Goal: Find specific page/section

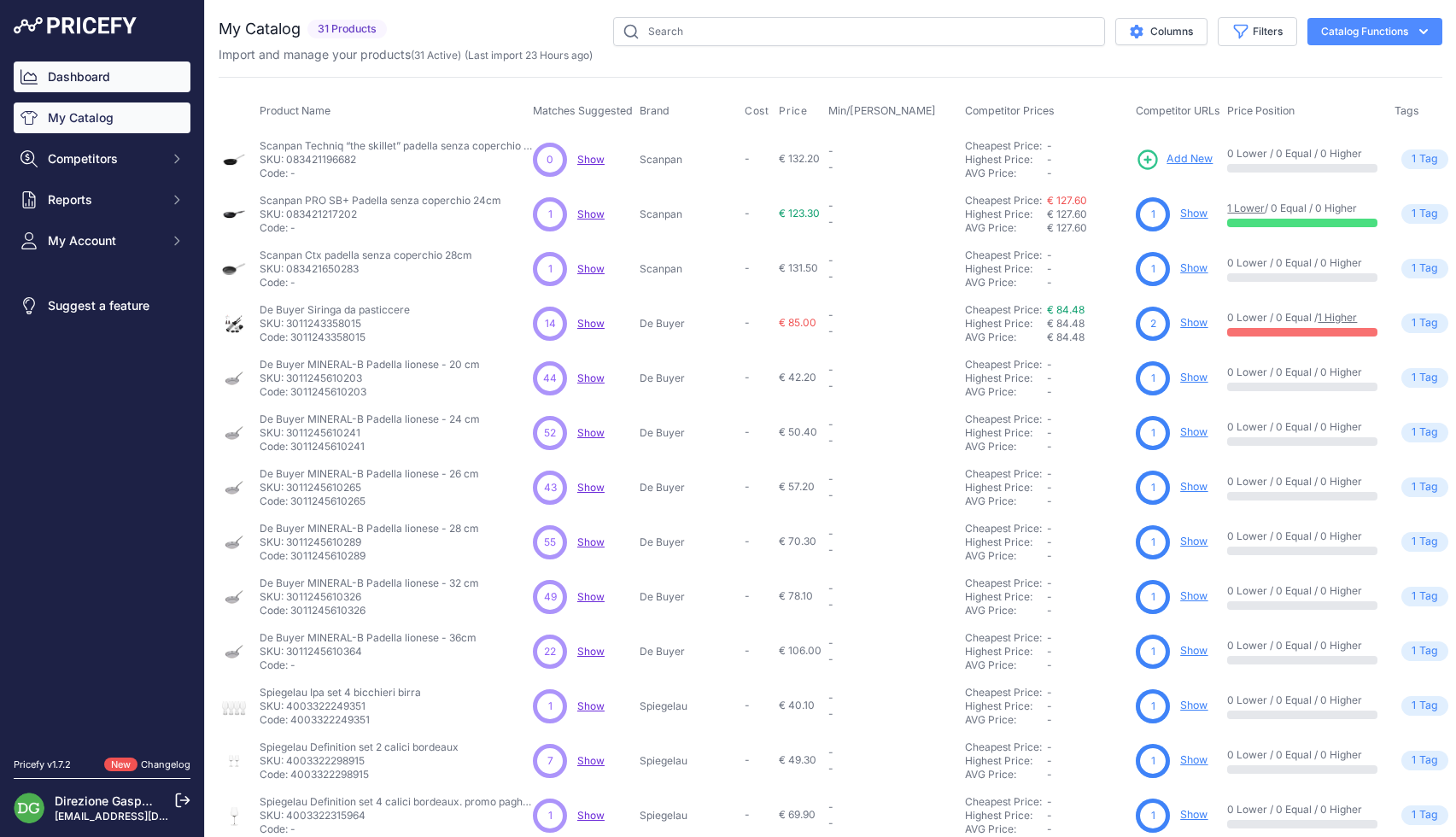
click at [80, 80] on link "Dashboard" at bounding box center [102, 77] width 177 height 31
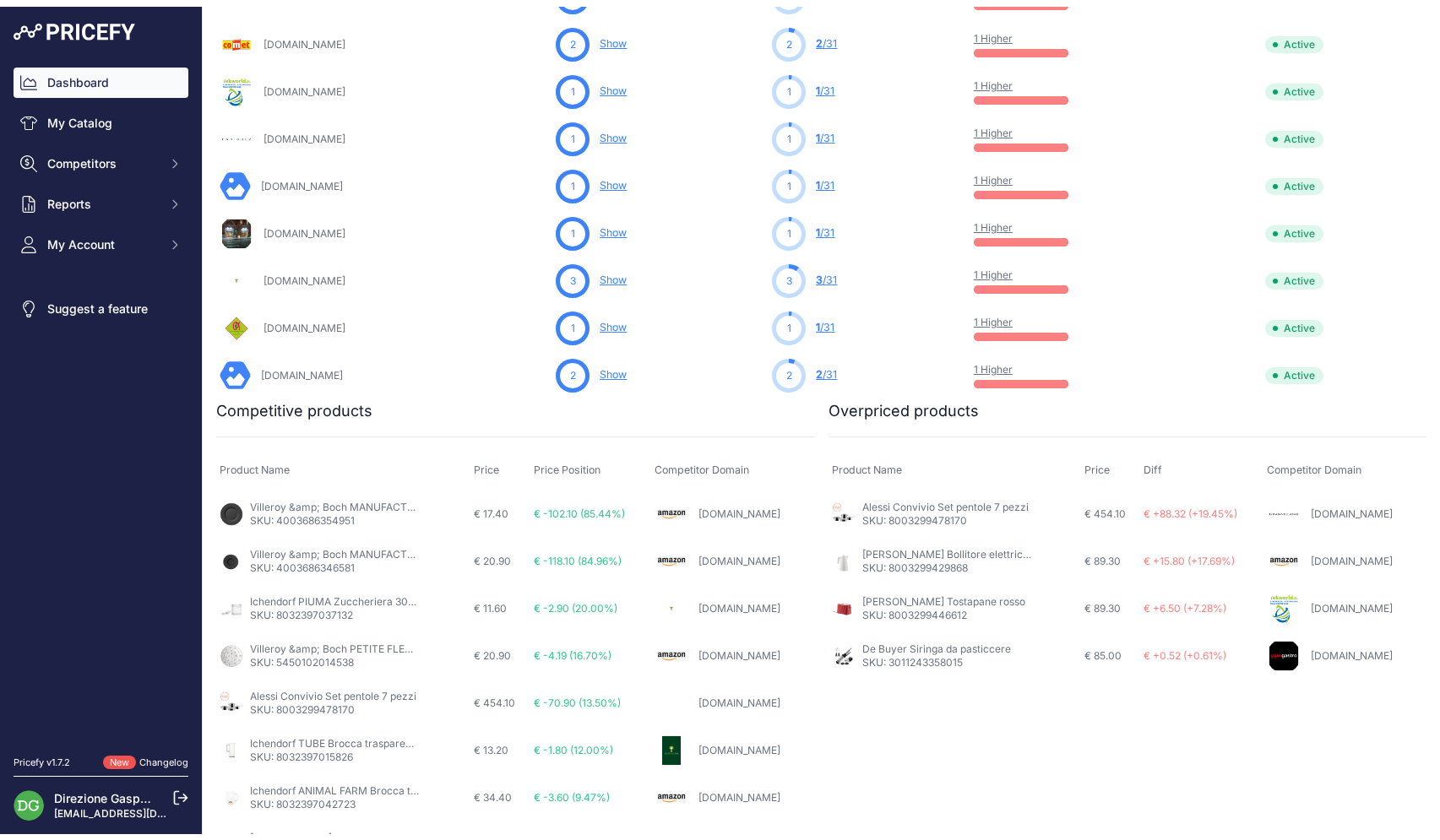
scroll to position [736, 0]
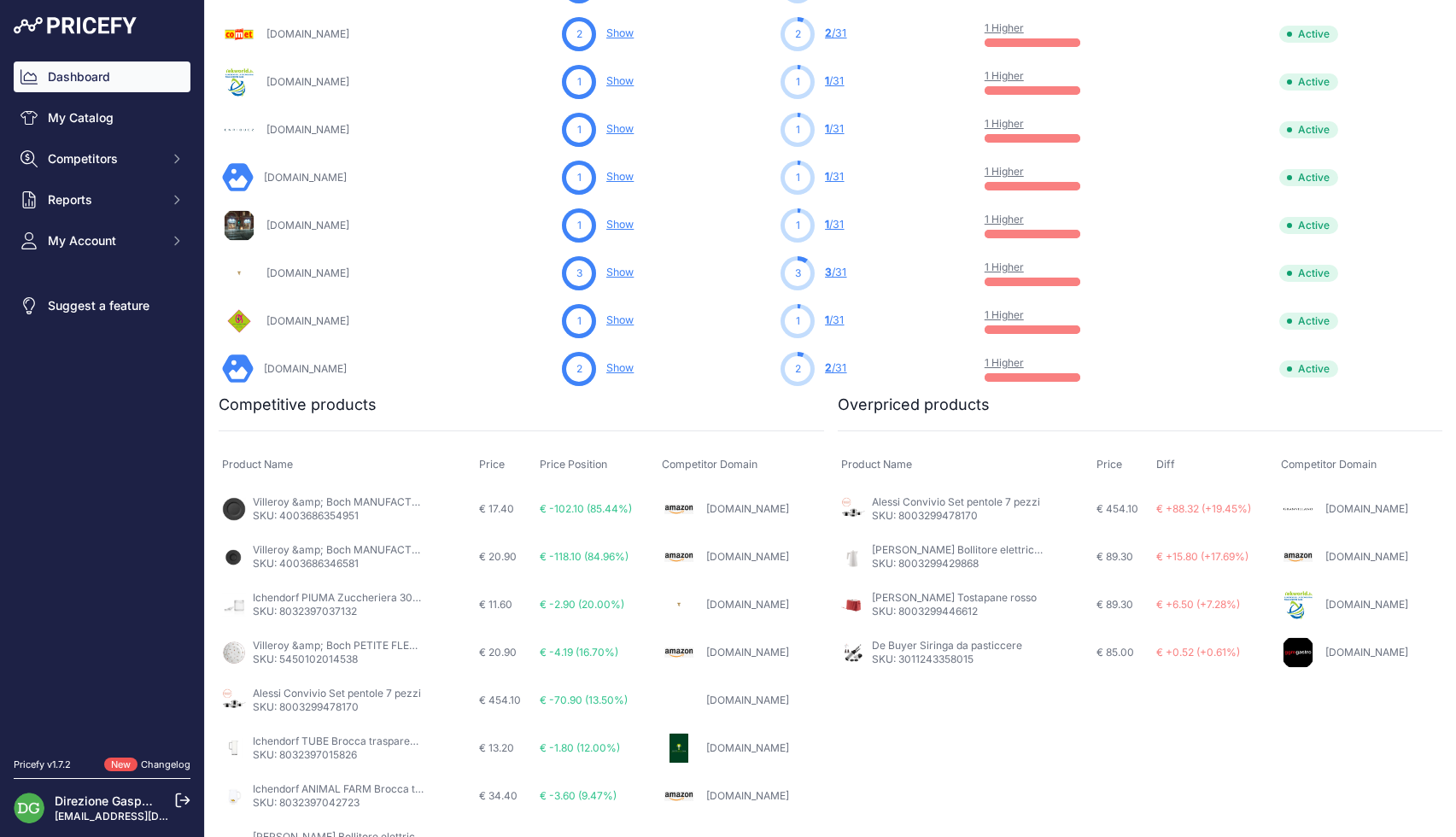
click at [960, 615] on p "SKU: 8003299446612" at bounding box center [954, 612] width 165 height 14
copy p "8003299446612"
click at [948, 564] on p "SKU: 8003299429868" at bounding box center [957, 564] width 171 height 14
click at [931, 554] on link "[PERSON_NAME] Bollitore elettrico 1,7L [PERSON_NAME]" at bounding box center [1009, 549] width 275 height 13
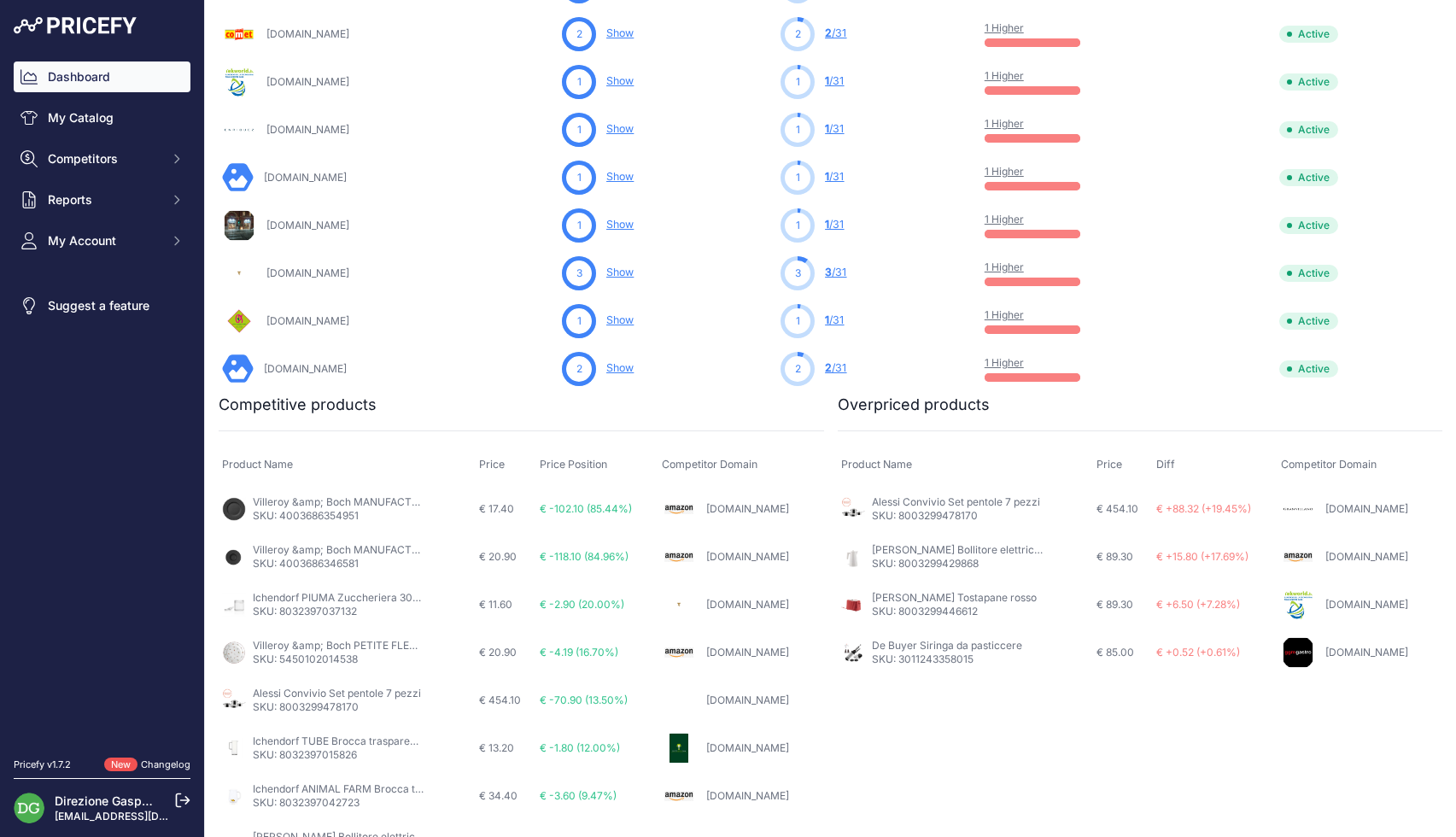
click at [936, 666] on p "SKU: 3011243358015" at bounding box center [947, 660] width 151 height 14
click at [940, 661] on p "SKU: 3011243358015" at bounding box center [947, 660] width 151 height 14
copy p "3011243358015"
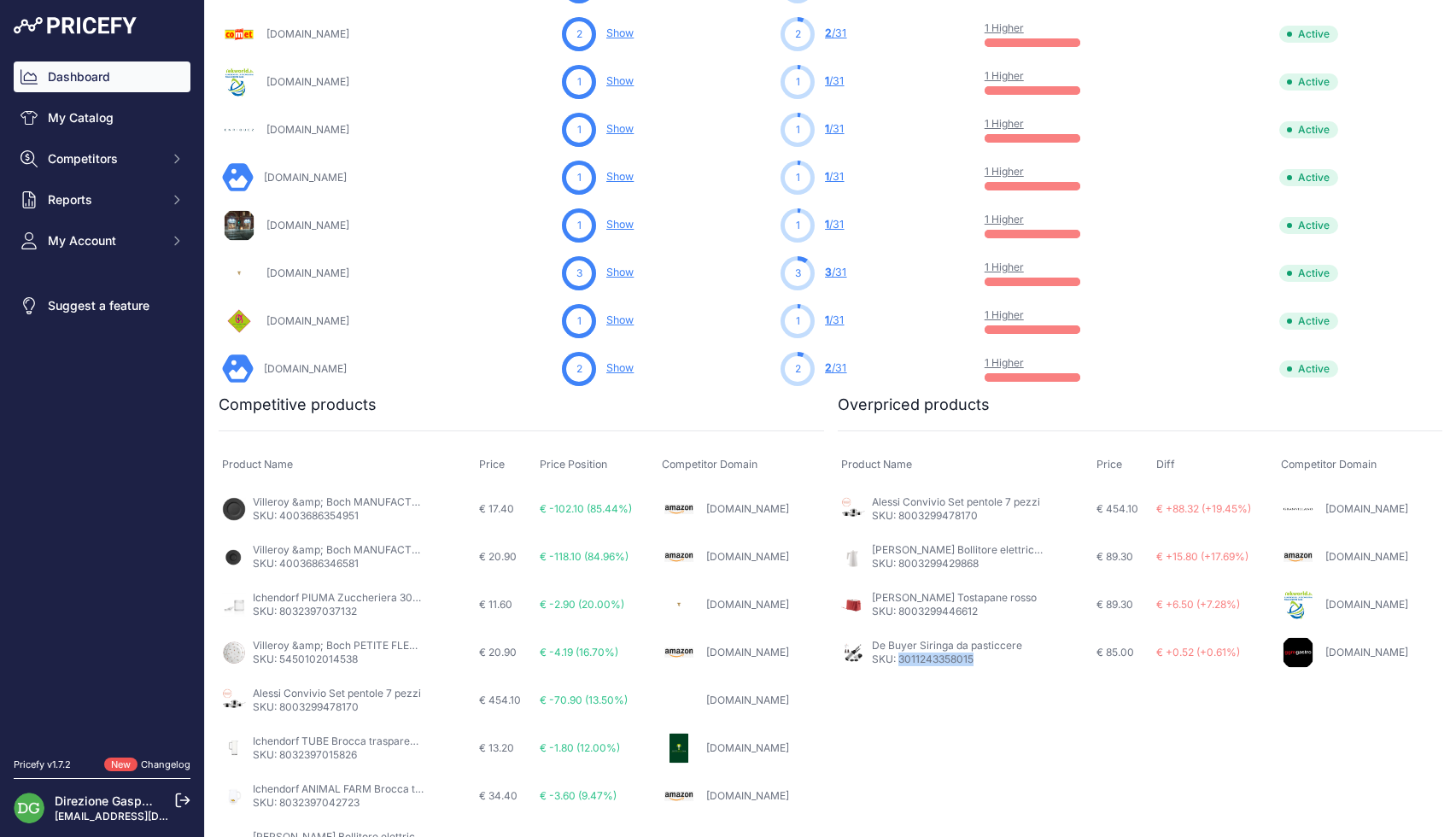
click at [983, 651] on link "De Buyer Siringa da pasticcere" at bounding box center [947, 645] width 151 height 13
